Goal: Task Accomplishment & Management: Manage account settings

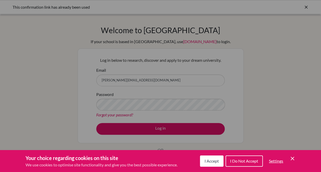
click at [293, 161] on icon "Cookie Control Close Icon" at bounding box center [292, 158] width 6 height 6
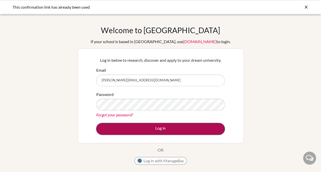
click at [207, 126] on button "Log in" at bounding box center [160, 129] width 128 height 12
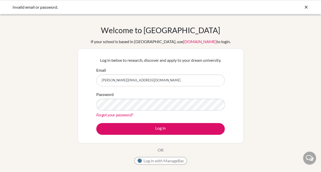
click at [120, 113] on link "Forgot your password?" at bounding box center [114, 114] width 37 height 5
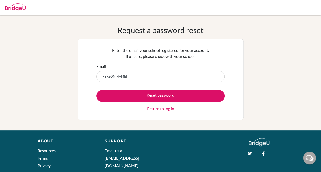
type input "[PERSON_NAME][EMAIL_ADDRESS][DOMAIN_NAME]"
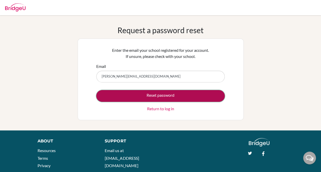
click at [131, 93] on button "Reset password" at bounding box center [160, 96] width 128 height 12
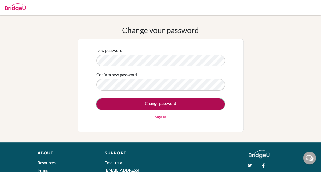
click at [165, 103] on input "Change password" at bounding box center [160, 104] width 128 height 12
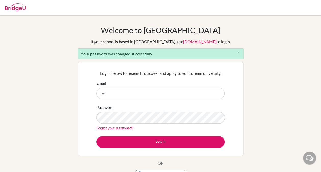
type input "[PERSON_NAME][EMAIL_ADDRESS][DOMAIN_NAME]"
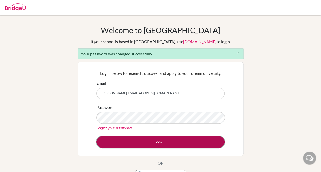
click at [137, 142] on button "Log in" at bounding box center [160, 142] width 128 height 12
